Goal: Information Seeking & Learning: Learn about a topic

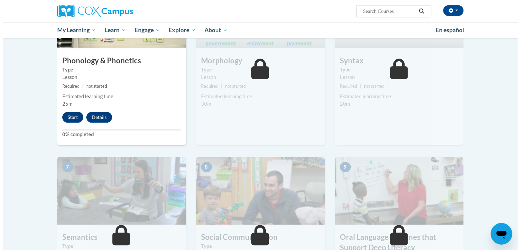
scroll to position [406, 0]
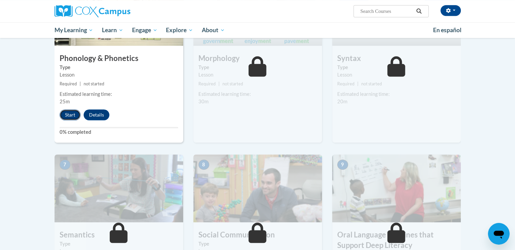
click at [72, 117] on button "Start" at bounding box center [70, 114] width 21 height 11
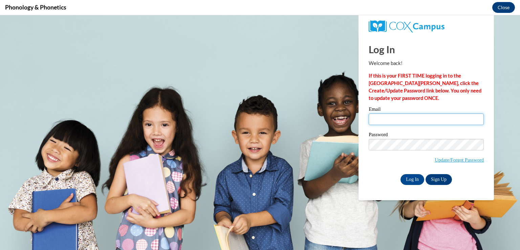
type input "[PERSON_NAME][EMAIL_ADDRESS][DOMAIN_NAME]"
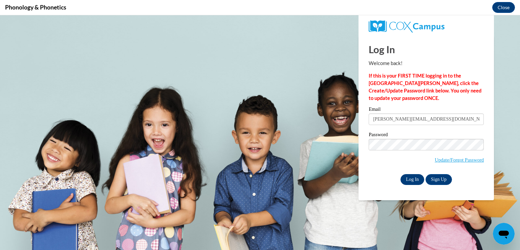
scroll to position [0, 0]
click at [420, 180] on input "Log In" at bounding box center [413, 179] width 24 height 11
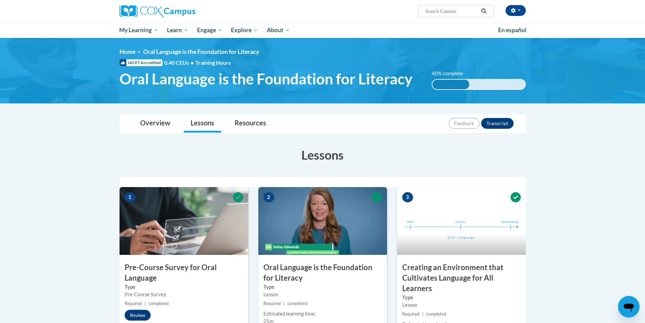
click at [620, 22] on div "LaChelle Allen (America/New_York UTC-04:00) My Profile Inbox My Transcripts Log…" at bounding box center [322, 19] width 645 height 38
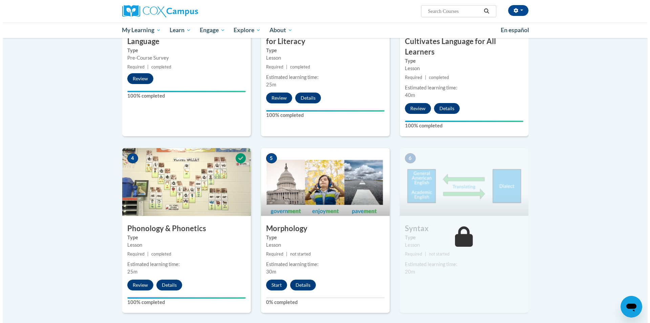
scroll to position [237, 0]
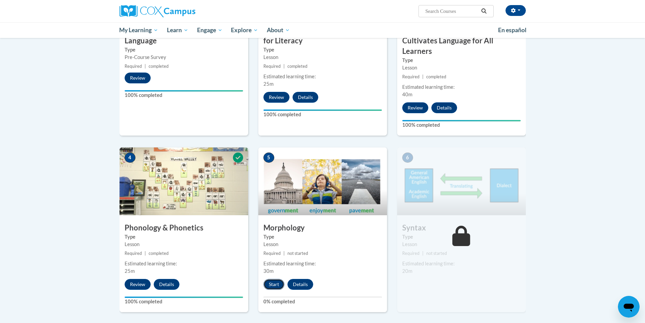
click at [273, 287] on button "Start" at bounding box center [273, 284] width 21 height 11
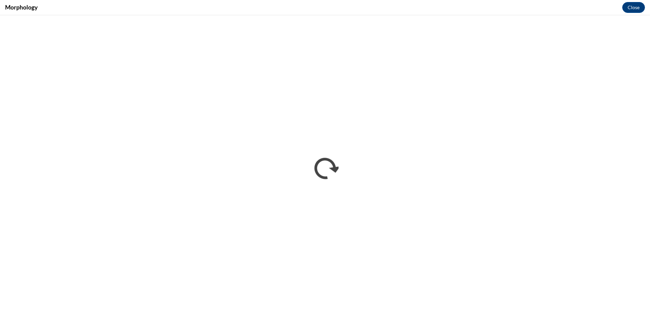
scroll to position [0, 0]
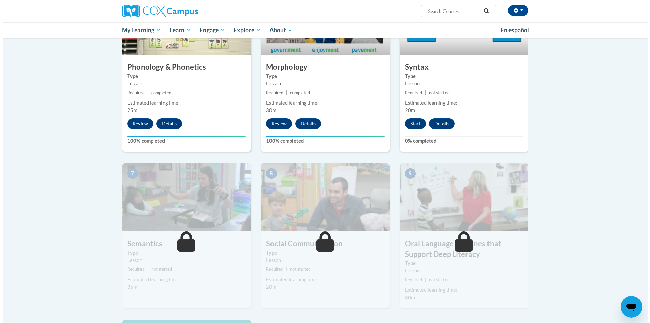
scroll to position [406, 0]
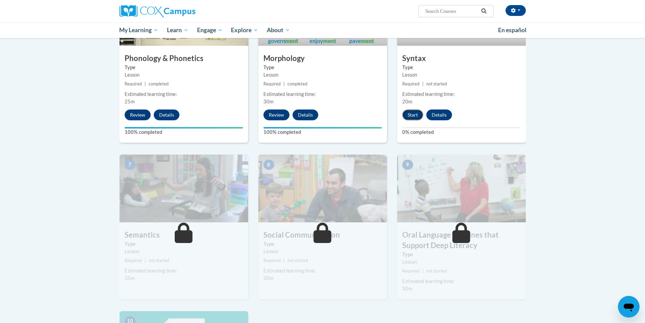
click at [413, 114] on button "Start" at bounding box center [412, 114] width 21 height 11
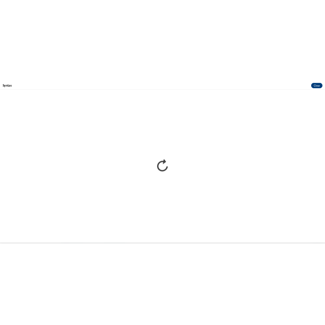
scroll to position [0, 0]
